Goal: Task Accomplishment & Management: Manage account settings

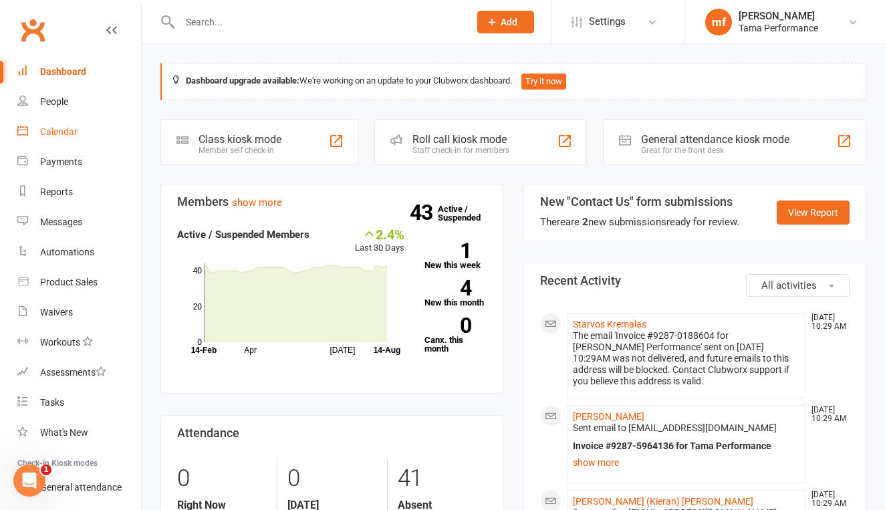
click at [57, 132] on div "Calendar" at bounding box center [58, 131] width 37 height 11
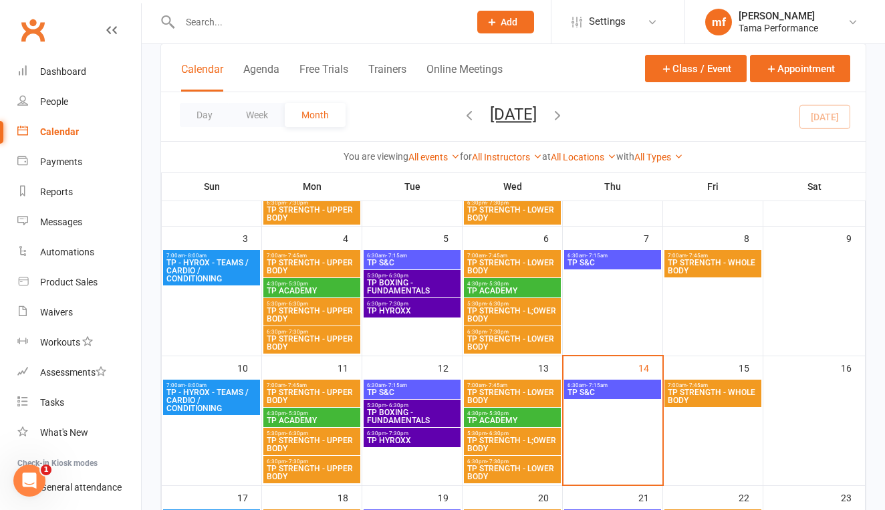
scroll to position [219, 0]
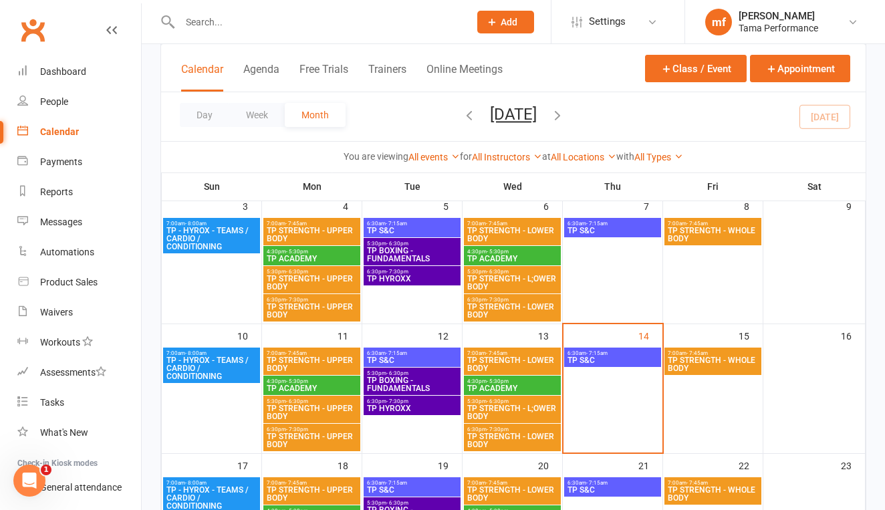
click at [674, 357] on span "TP STRENGTH - WHOLE BODY" at bounding box center [713, 364] width 92 height 16
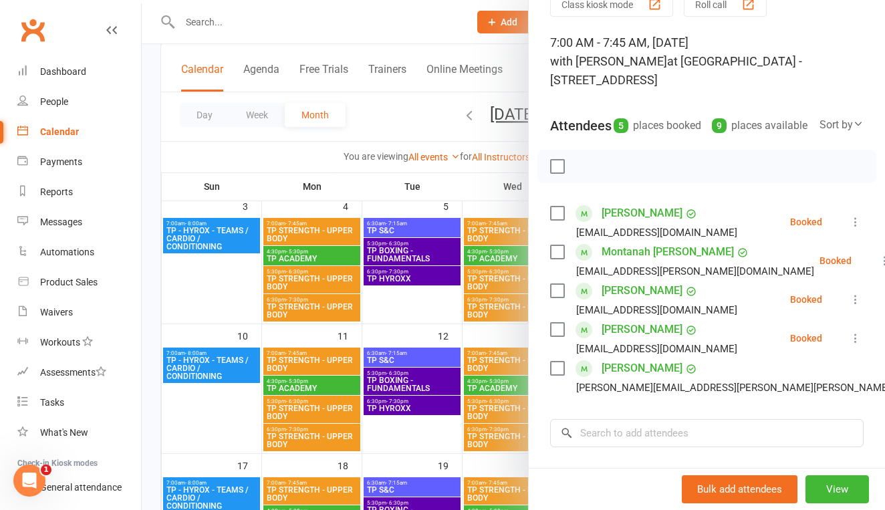
scroll to position [58, 0]
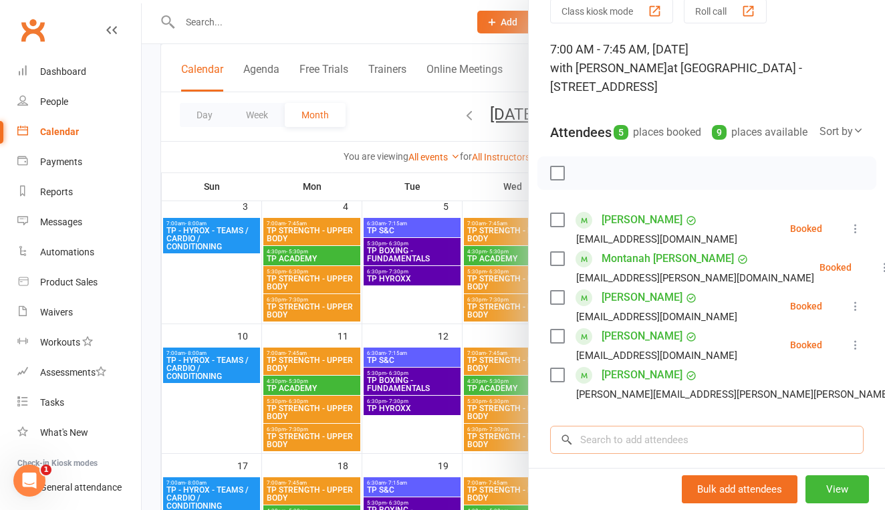
click at [616, 454] on input "search" at bounding box center [707, 440] width 314 height 28
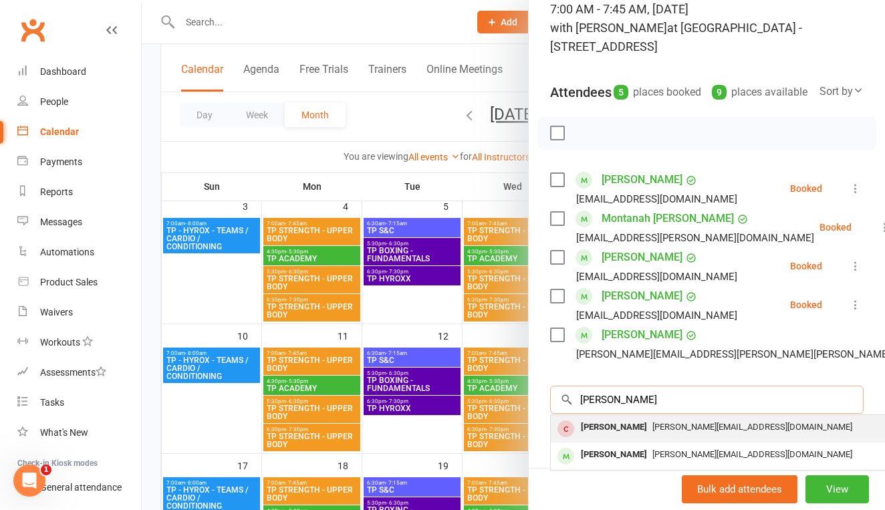
scroll to position [106, 0]
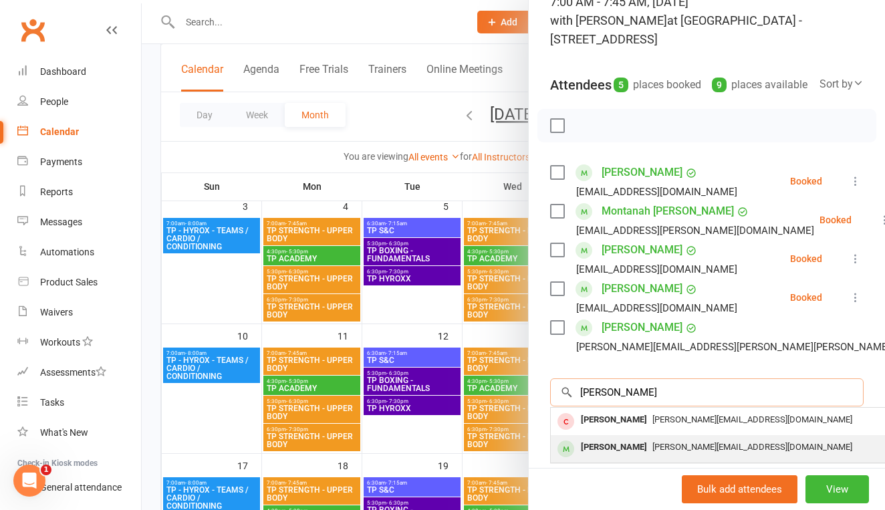
type input "[PERSON_NAME]"
click at [621, 457] on div "[PERSON_NAME]" at bounding box center [614, 447] width 77 height 19
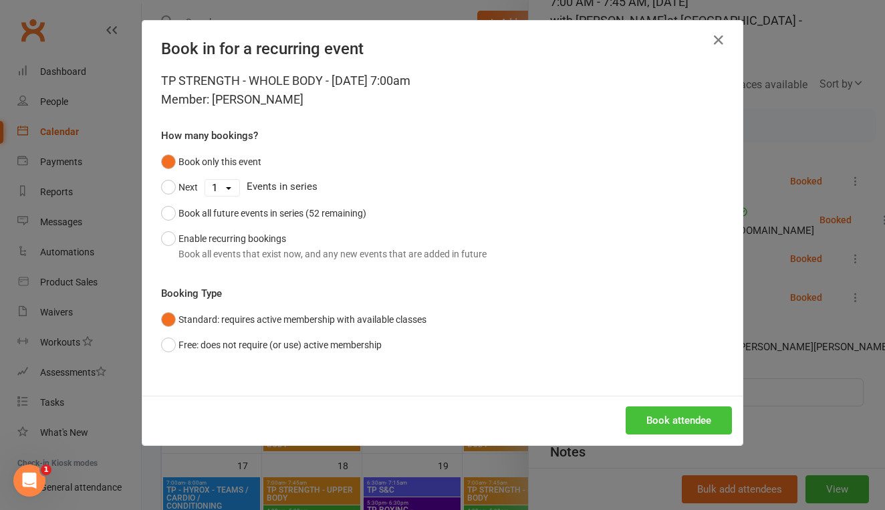
click at [667, 412] on button "Book attendee" at bounding box center [679, 421] width 106 height 28
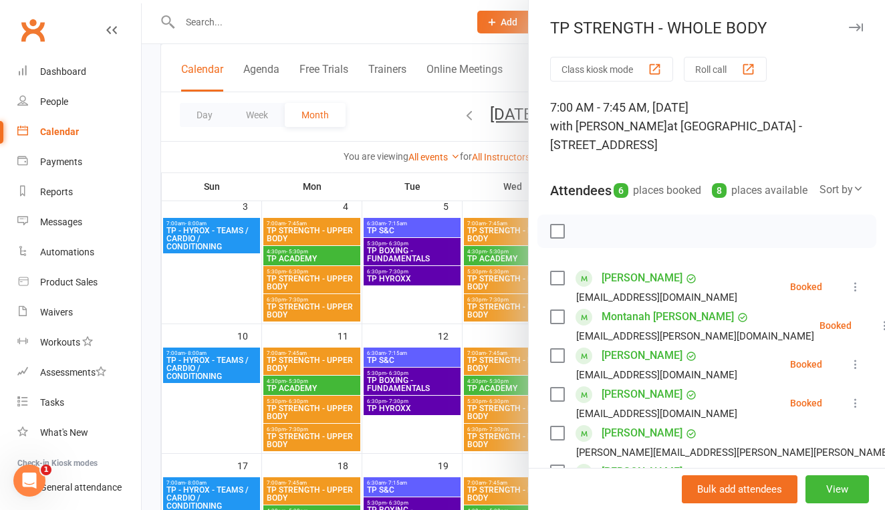
scroll to position [0, 0]
click at [429, 27] on div at bounding box center [513, 255] width 743 height 510
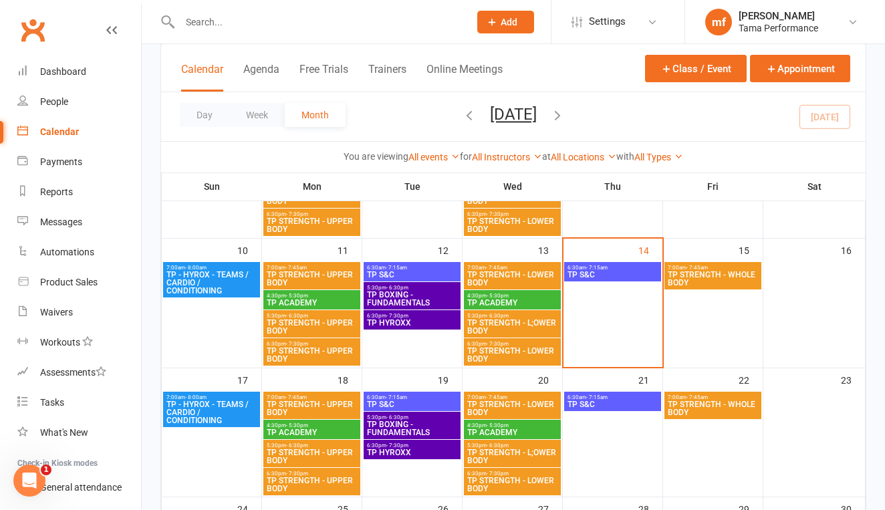
scroll to position [305, 0]
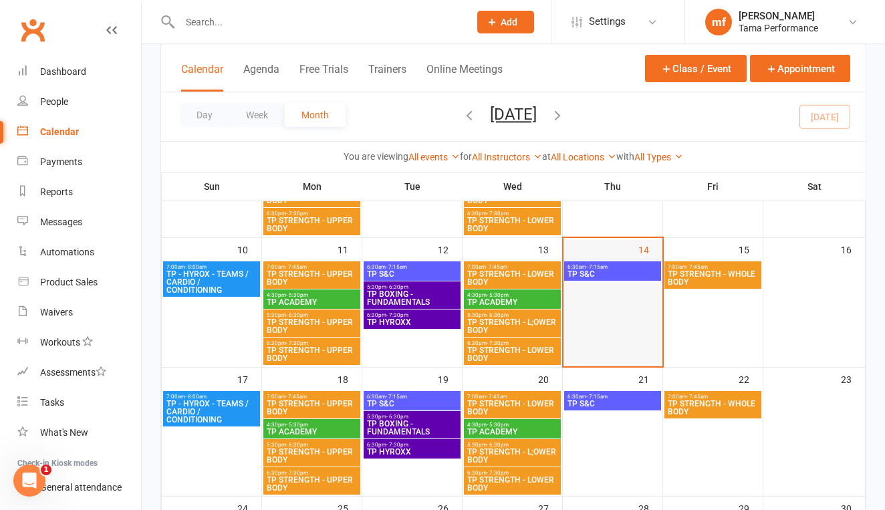
click at [639, 311] on div at bounding box center [613, 313] width 96 height 104
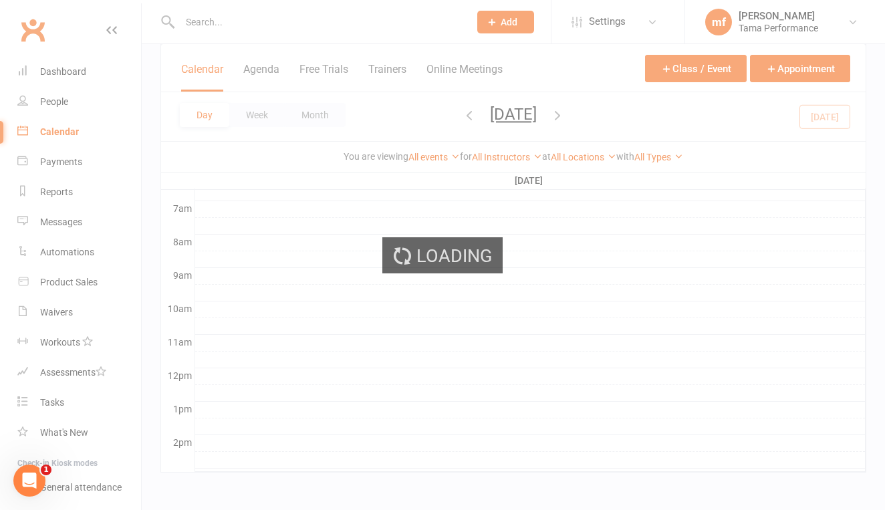
scroll to position [0, 0]
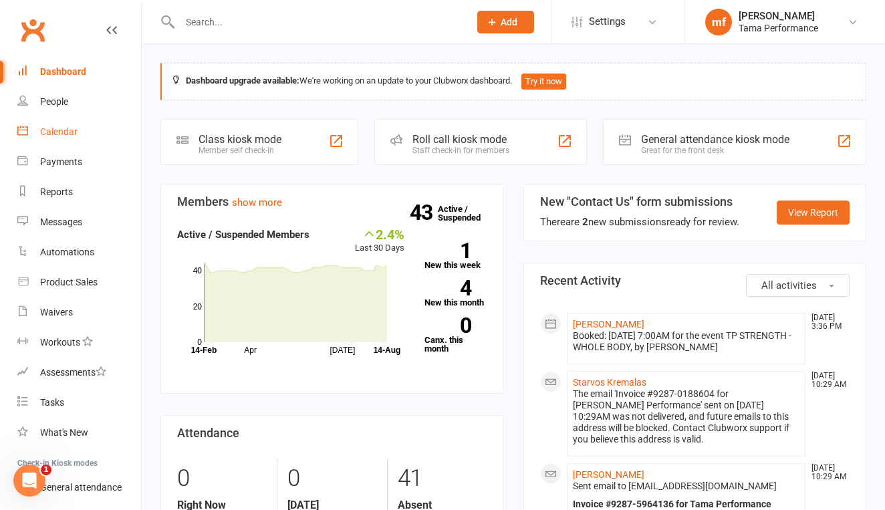
click at [67, 130] on div "Calendar" at bounding box center [58, 131] width 37 height 11
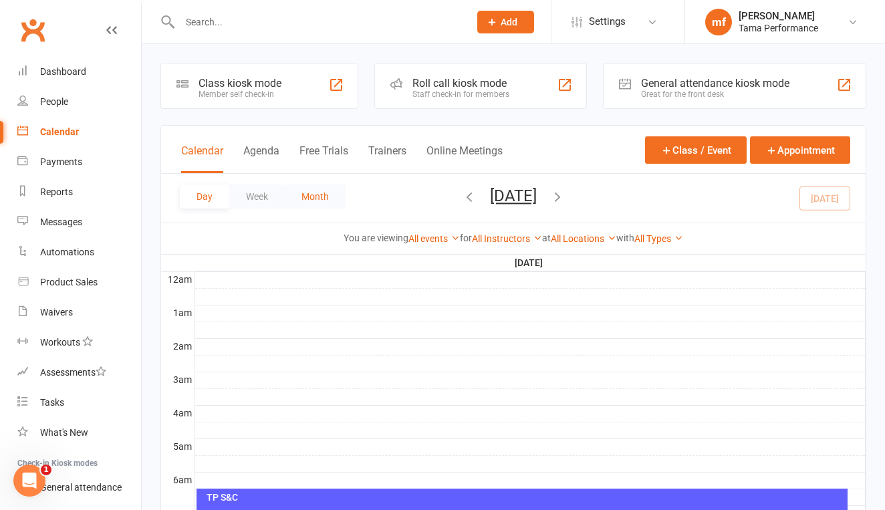
click at [317, 198] on button "Month" at bounding box center [315, 197] width 61 height 24
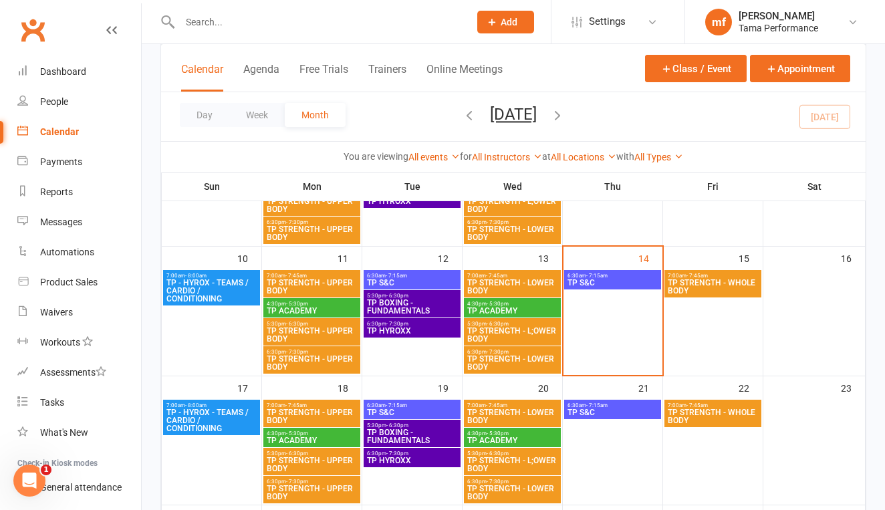
scroll to position [332, 0]
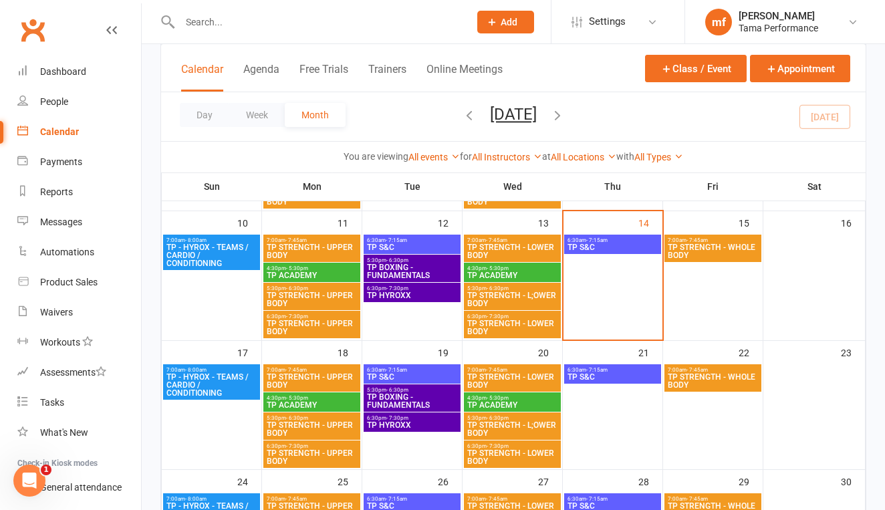
click at [231, 378] on span "TP - HYROX - TEAMS / CARDIO / CONDITIONING" at bounding box center [212, 385] width 92 height 24
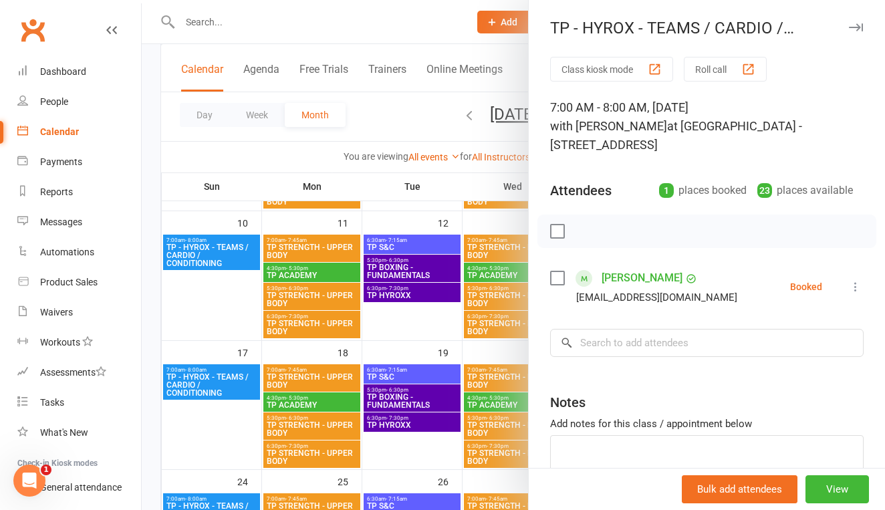
click at [219, 290] on div at bounding box center [513, 255] width 743 height 510
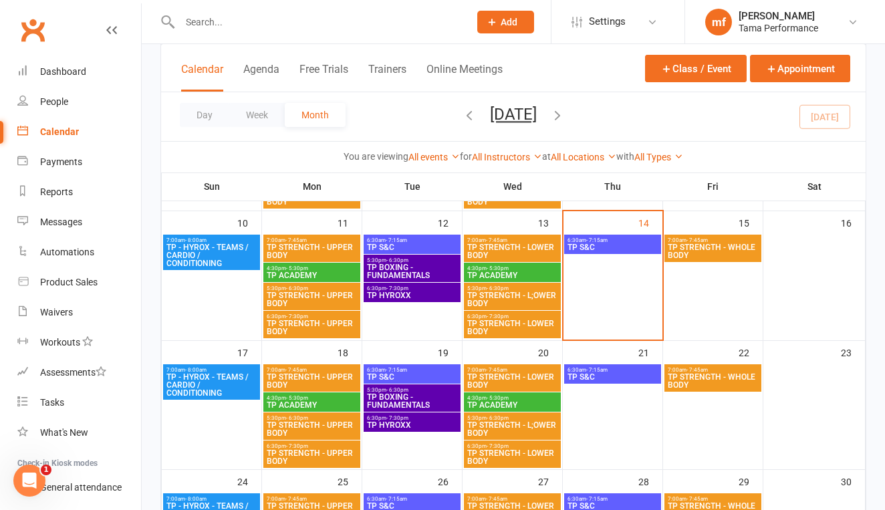
click at [257, 391] on span "TP - HYROX - TEAMS / CARDIO / CONDITIONING" at bounding box center [212, 385] width 92 height 24
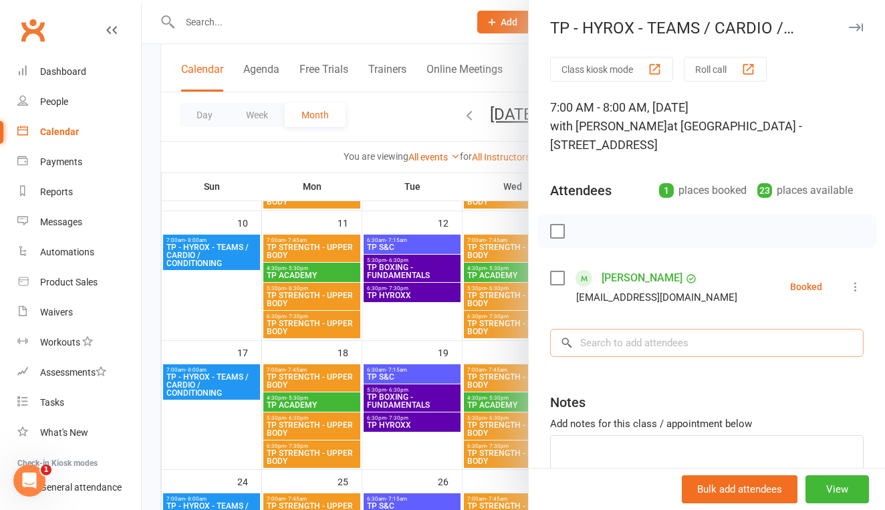
click at [668, 338] on input "search" at bounding box center [707, 343] width 314 height 28
type input "g"
click at [193, 307] on div at bounding box center [513, 255] width 743 height 510
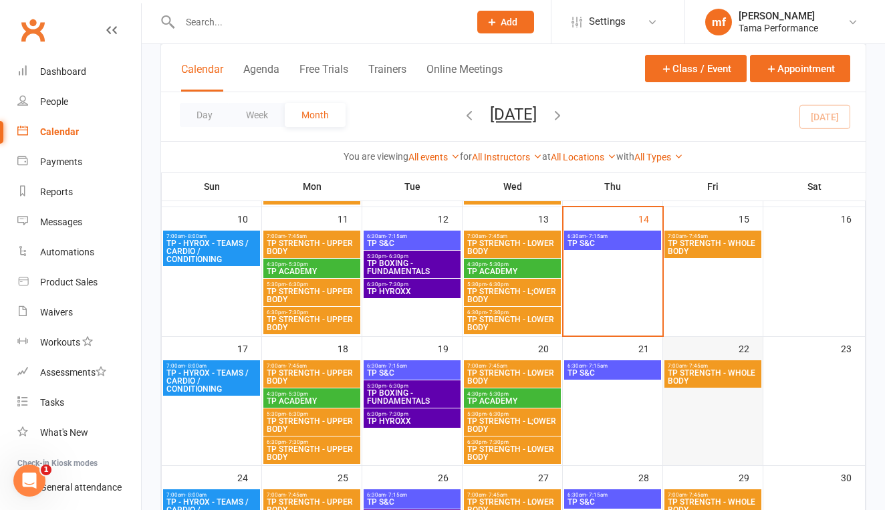
scroll to position [248, 0]
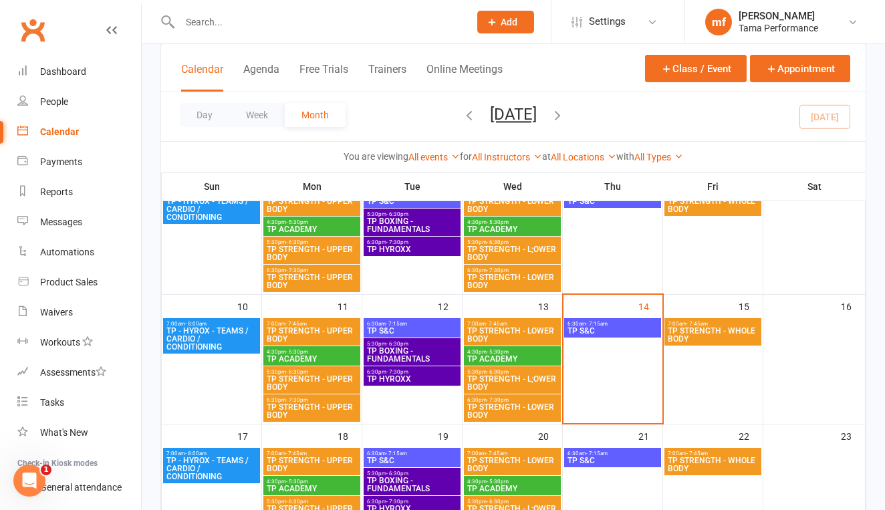
click at [707, 334] on span "TP STRENGTH - WHOLE BODY" at bounding box center [713, 335] width 92 height 16
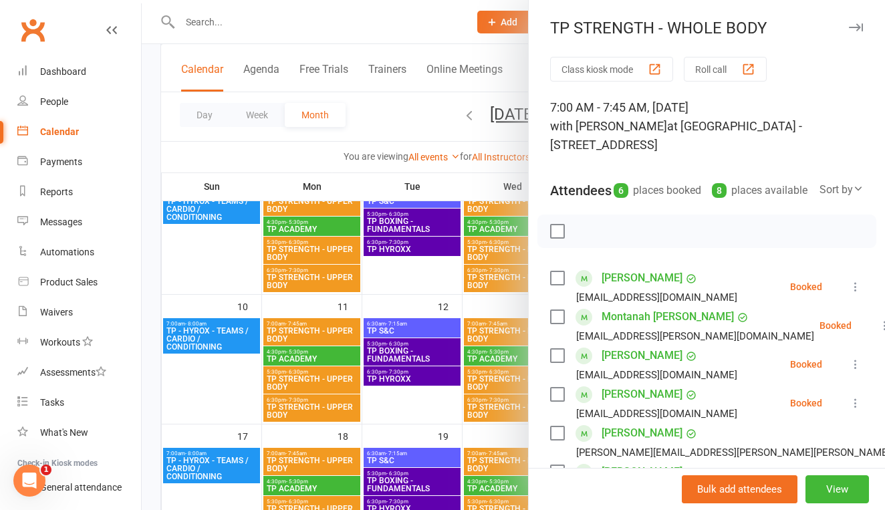
click at [413, 183] on div at bounding box center [513, 255] width 743 height 510
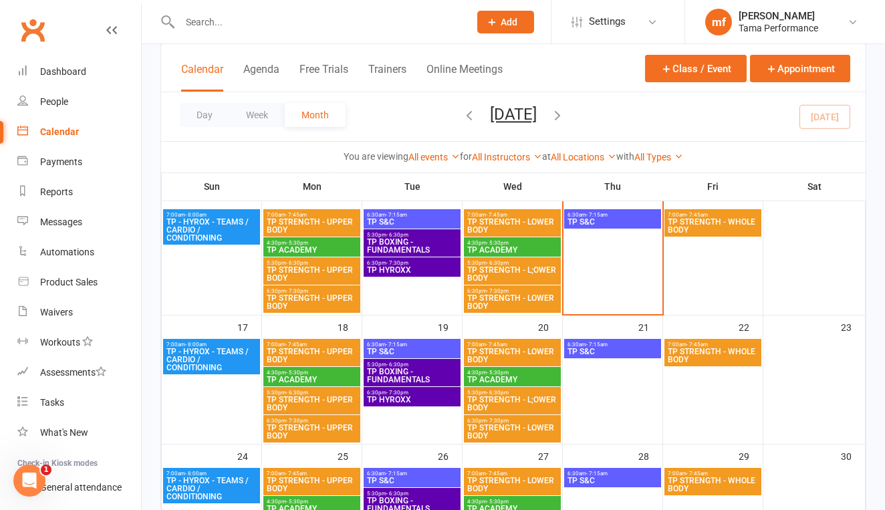
scroll to position [406, 0]
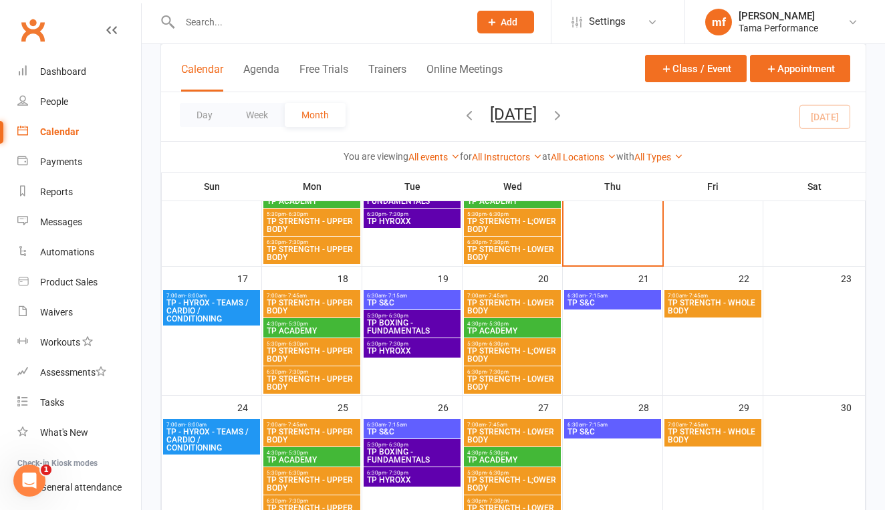
click at [225, 306] on span "TP - HYROX - TEAMS / CARDIO / CONDITIONING" at bounding box center [212, 311] width 92 height 24
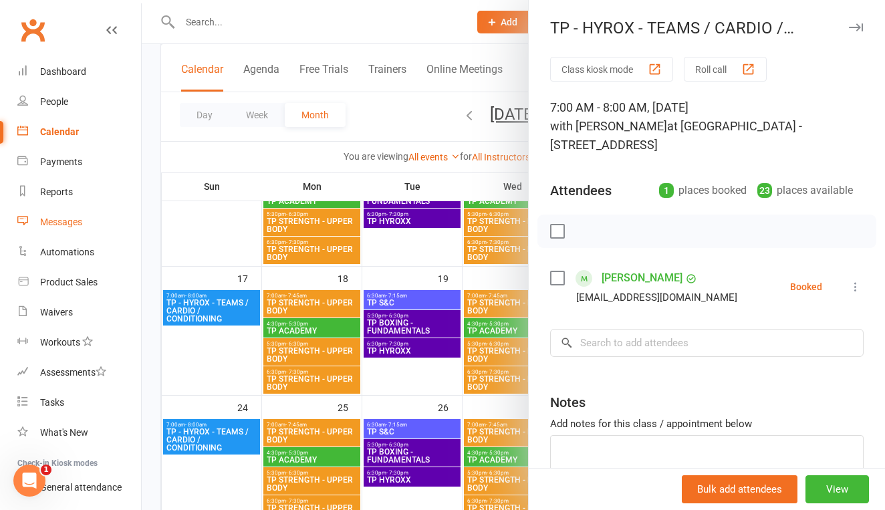
click at [134, 215] on link "Messages" at bounding box center [79, 222] width 124 height 30
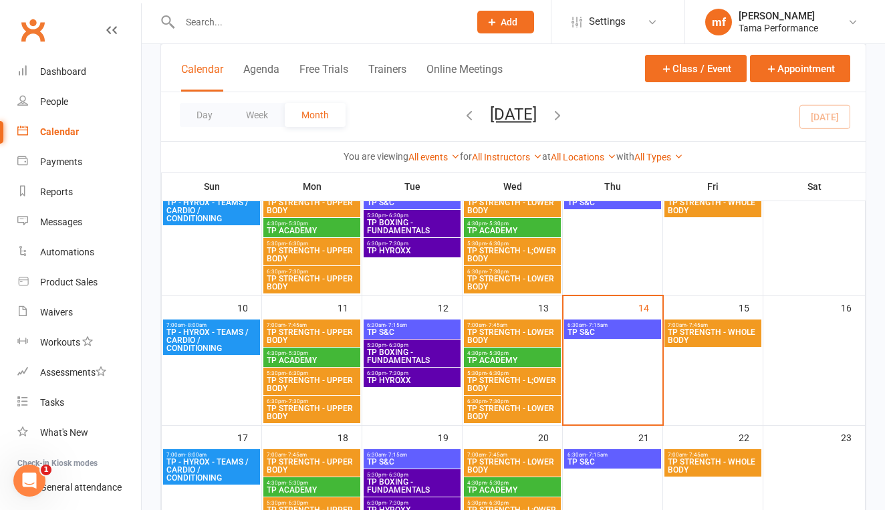
scroll to position [265, 0]
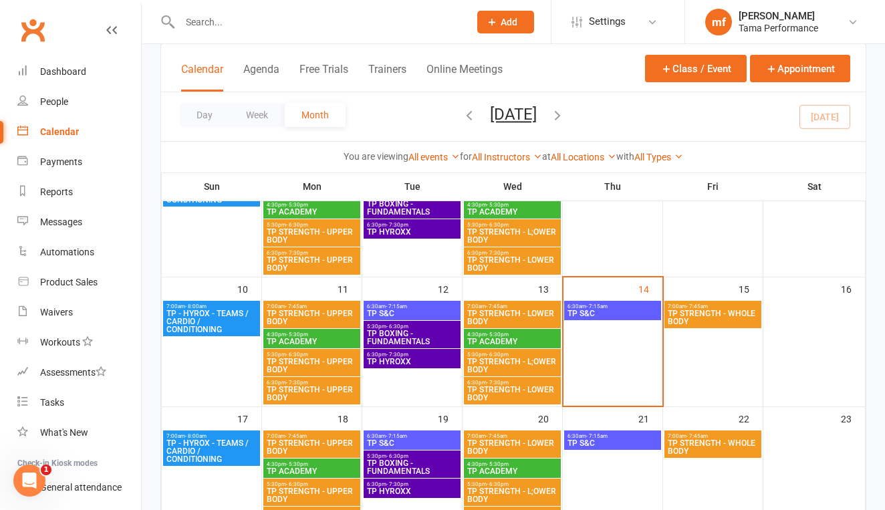
click at [300, 315] on span "TP STRENGTH - UPPER BODY" at bounding box center [312, 318] width 92 height 16
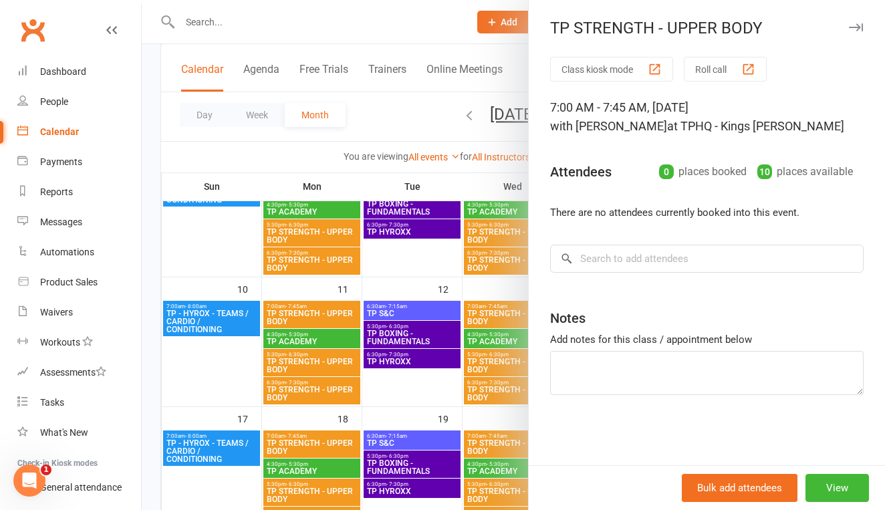
click at [218, 232] on div at bounding box center [513, 255] width 743 height 510
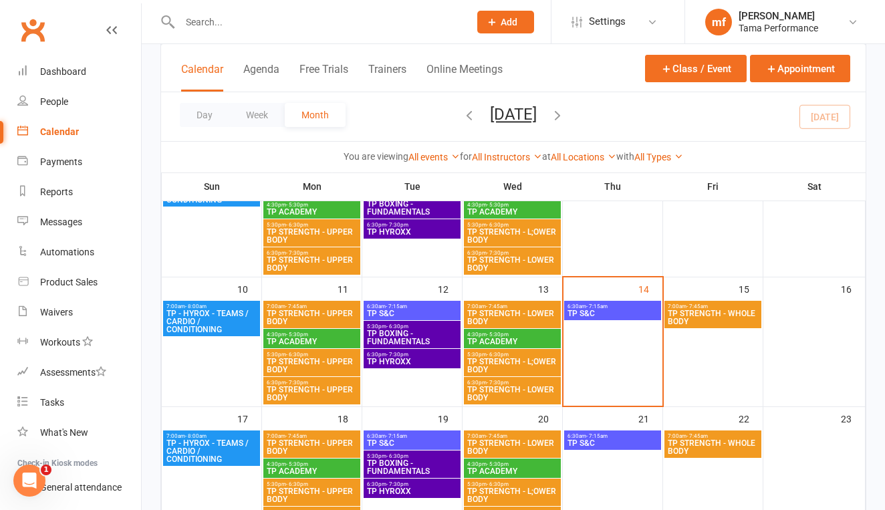
click at [332, 360] on span "TP STRENGTH - UPPER BODY" at bounding box center [312, 366] width 92 height 16
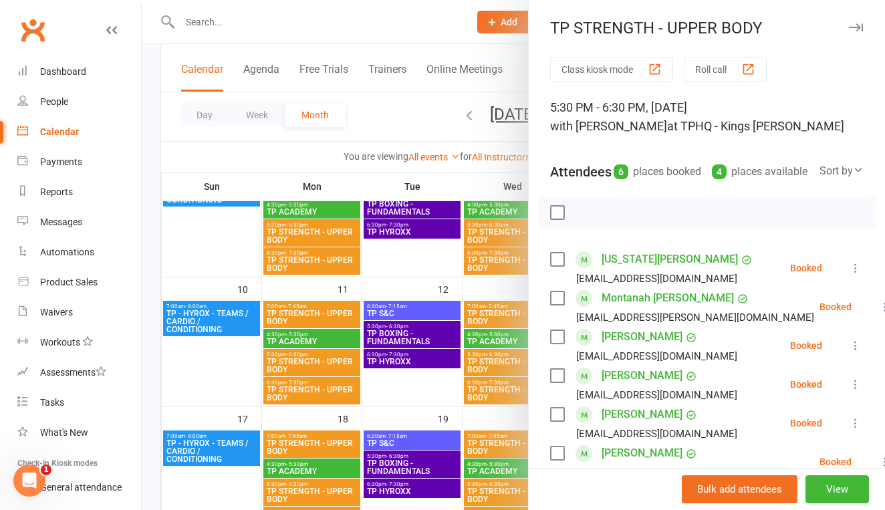
click at [193, 243] on div at bounding box center [513, 255] width 743 height 510
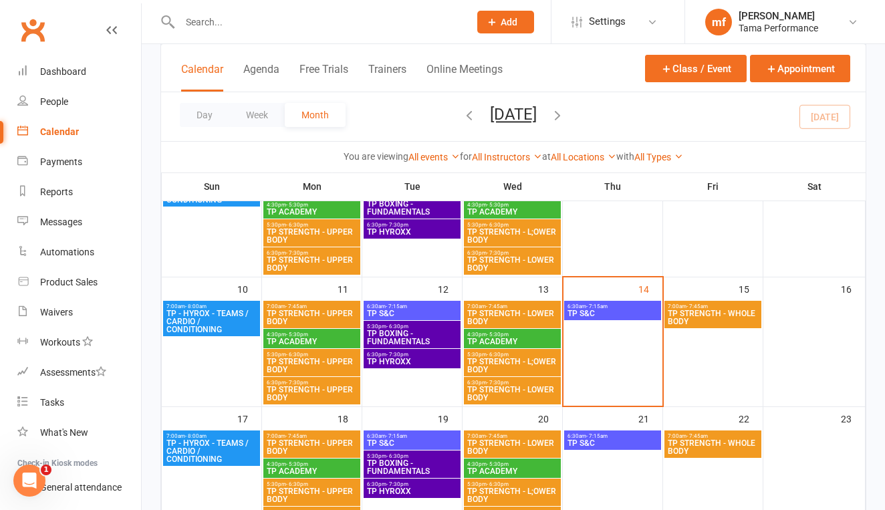
click at [290, 398] on span "TP STRENGTH - UPPER BODY" at bounding box center [312, 394] width 92 height 16
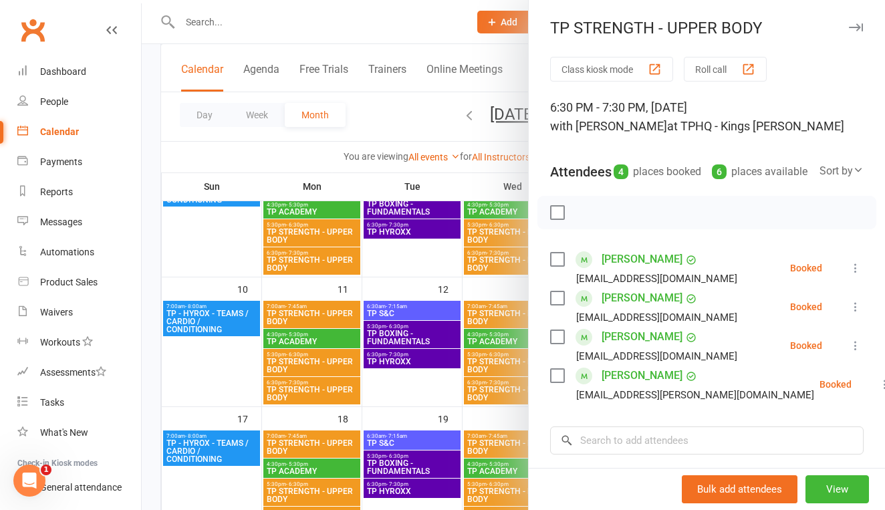
click at [180, 247] on div at bounding box center [513, 255] width 743 height 510
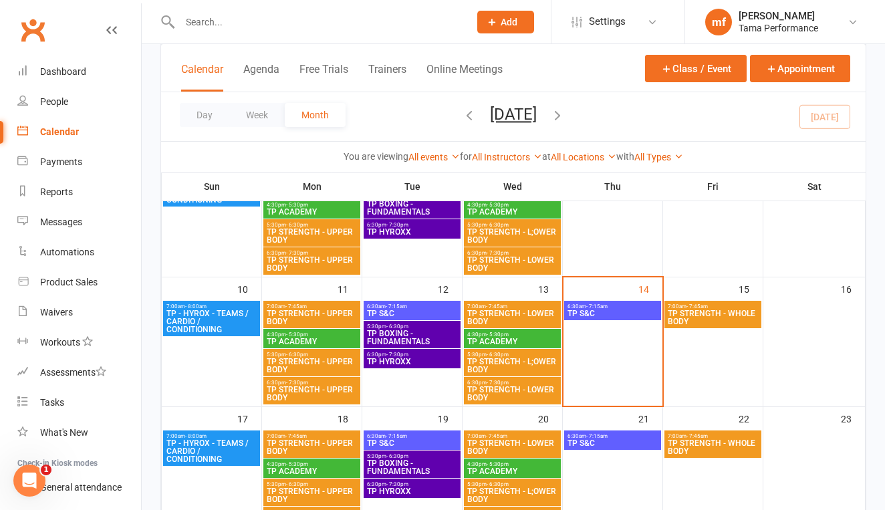
click at [324, 434] on span "7:00am - 7:45am" at bounding box center [312, 436] width 92 height 6
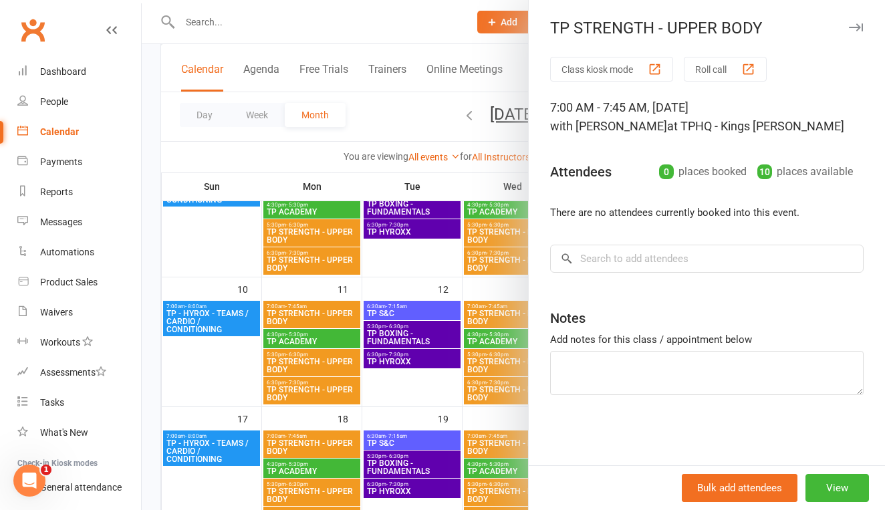
click at [228, 354] on div at bounding box center [513, 255] width 743 height 510
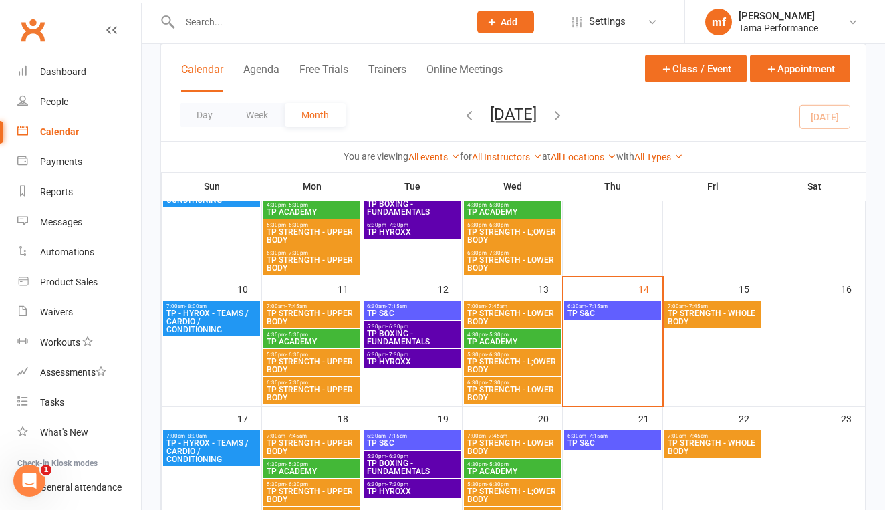
click at [314, 488] on span "TP STRENGTH - UPPER BODY" at bounding box center [312, 495] width 92 height 16
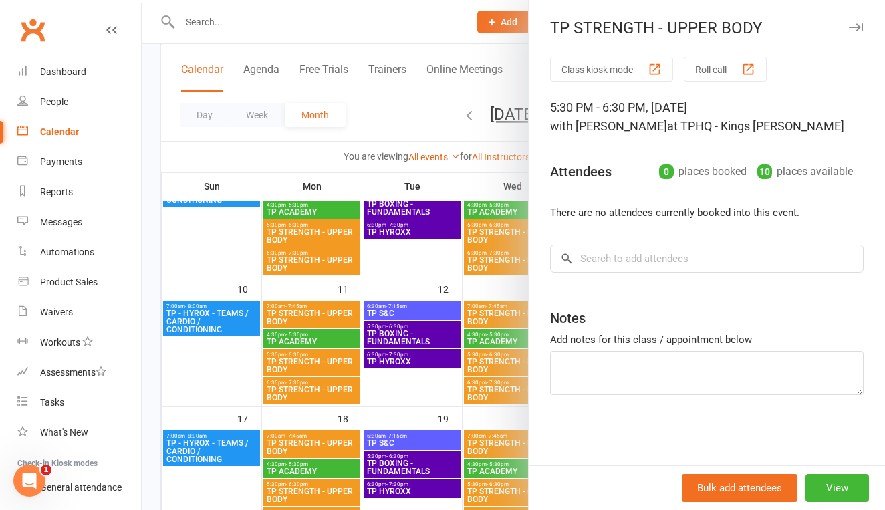
click at [213, 344] on div at bounding box center [513, 255] width 743 height 510
